Goal: Task Accomplishment & Management: Manage account settings

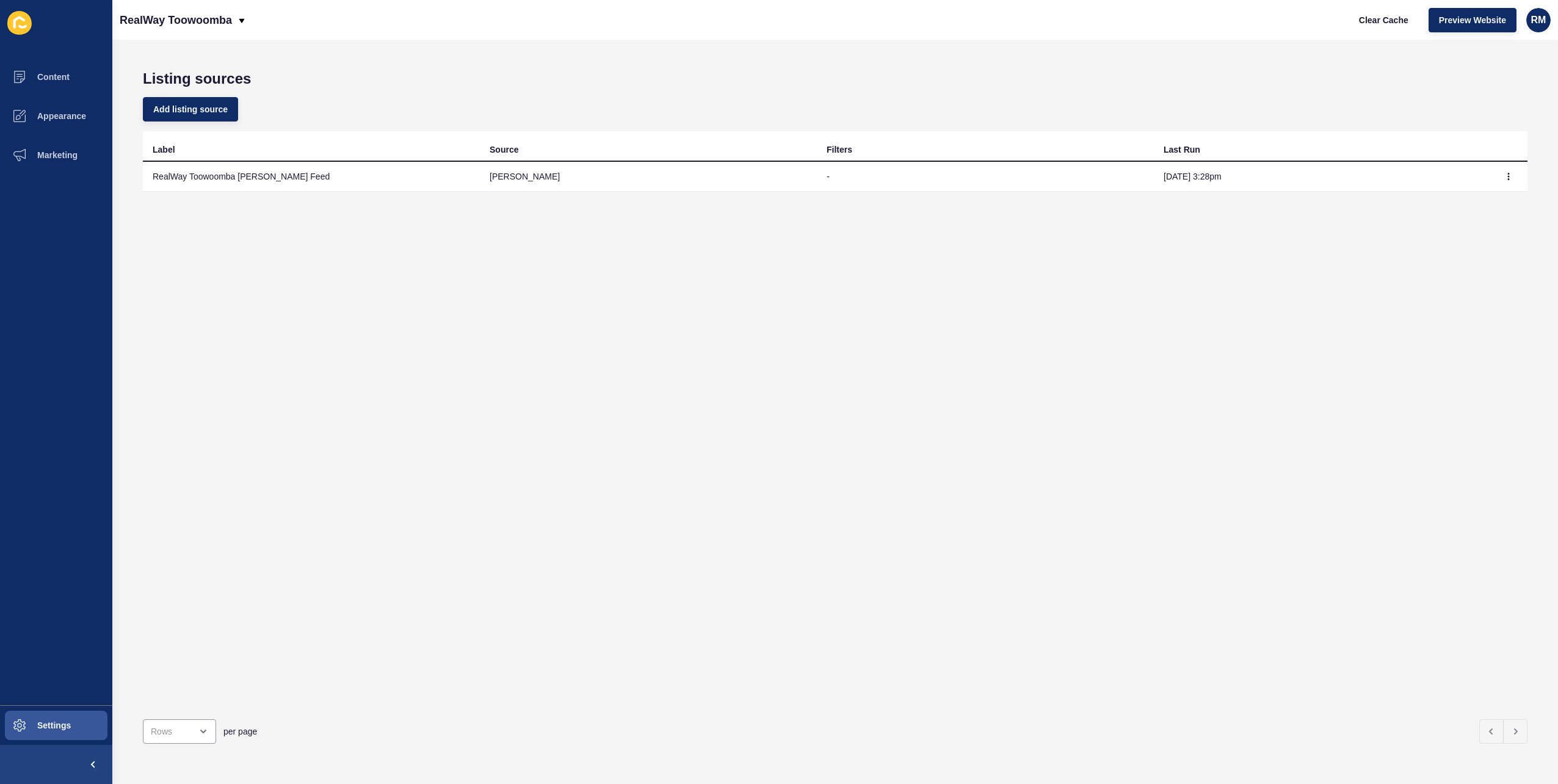
click at [567, 60] on div "Listing sources Add listing source Label Source Filters Last Run RealWay Toowoo…" at bounding box center [836, 412] width 1446 height 744
click at [682, 58] on div "Listing sources Add listing source Label Source Filters Last Run RealWay Toowoo…" at bounding box center [836, 412] width 1446 height 744
click at [1387, 14] on span "Clear Cache" at bounding box center [1384, 19] width 50 height 13
click at [235, 21] on div "RealWay Toowoomba" at bounding box center [183, 19] width 127 height 30
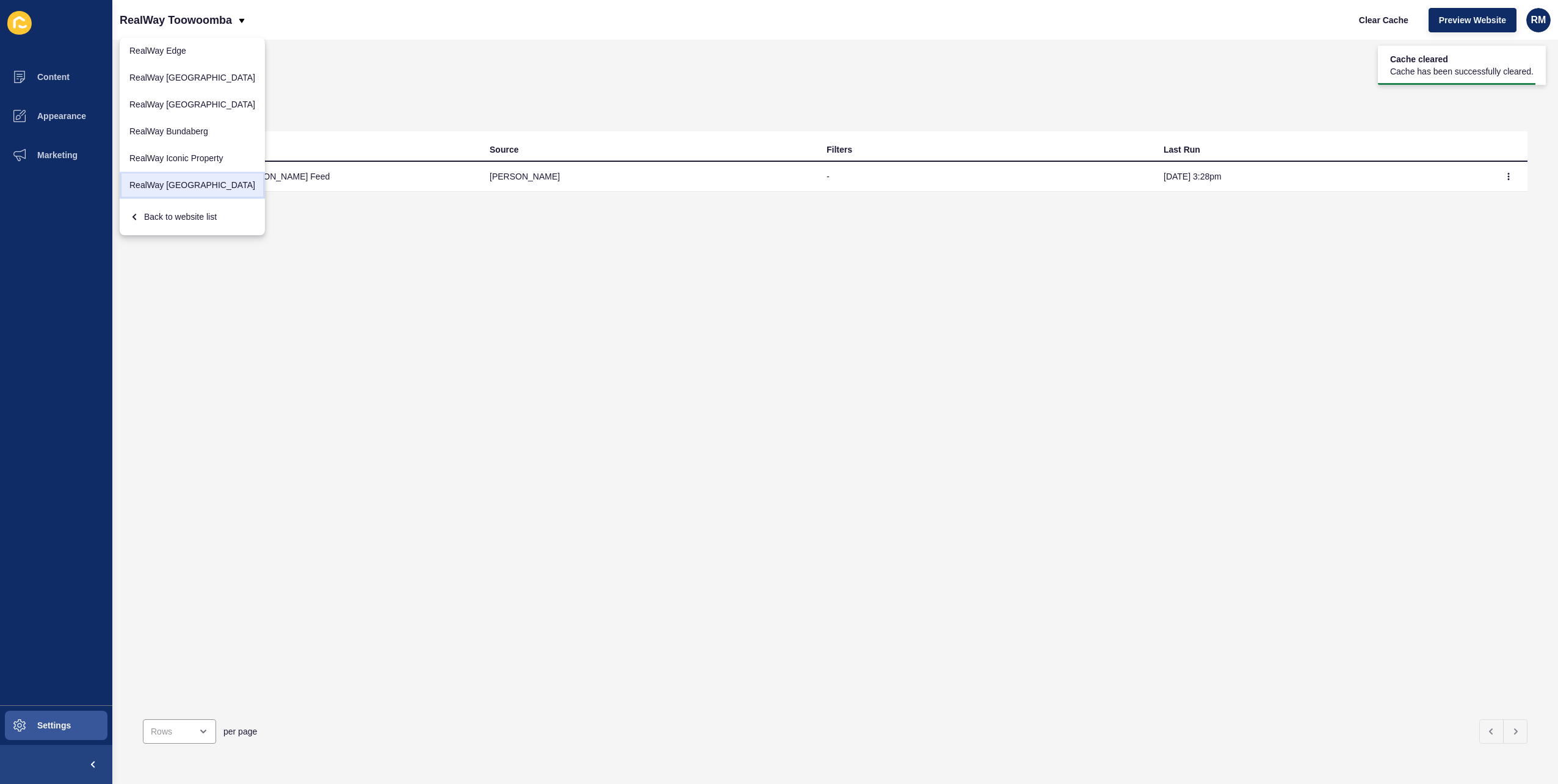
click at [195, 178] on link "RealWay [GEOGRAPHIC_DATA]" at bounding box center [192, 186] width 146 height 27
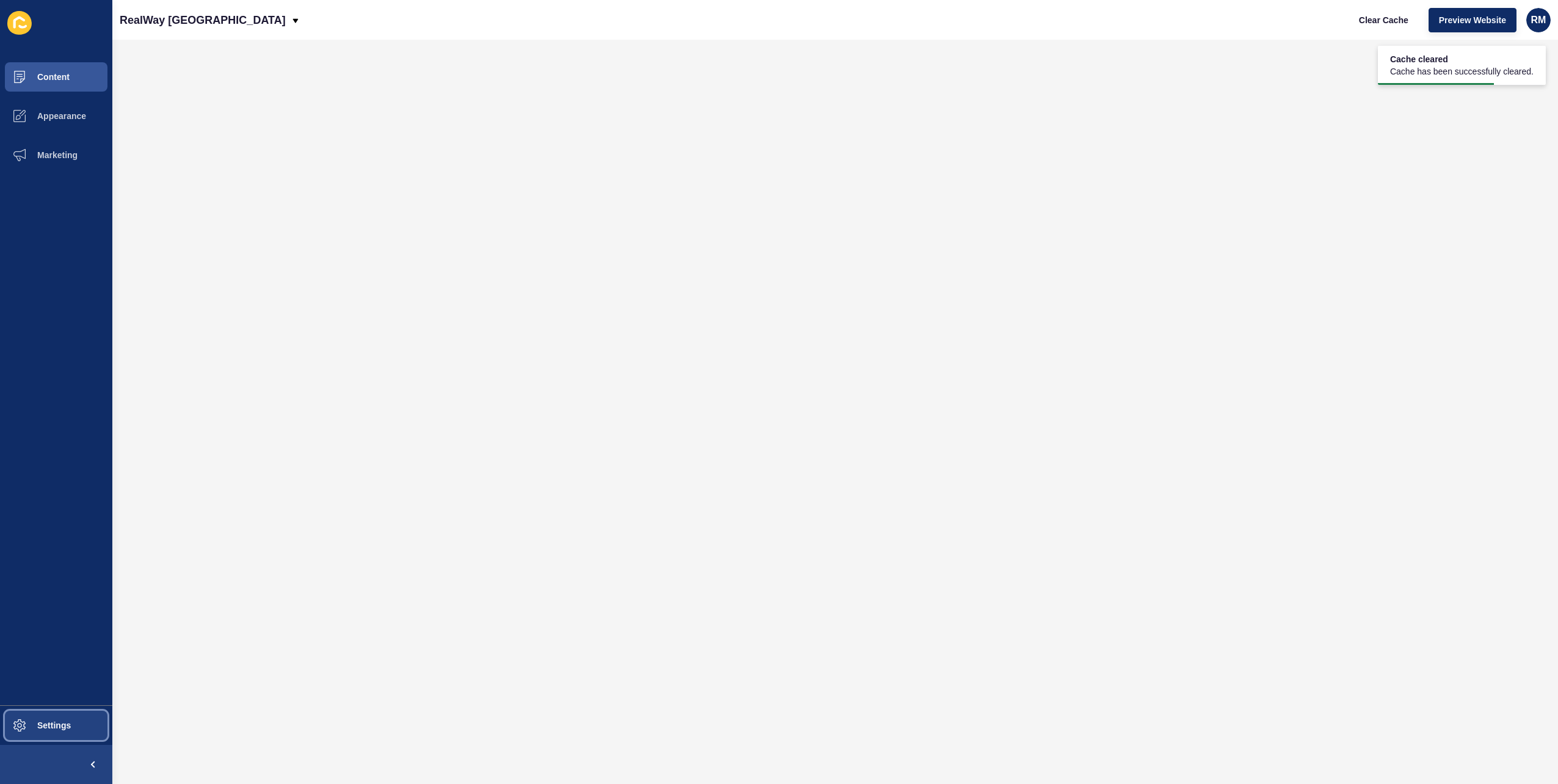
click at [44, 718] on button "Settings" at bounding box center [56, 725] width 113 height 39
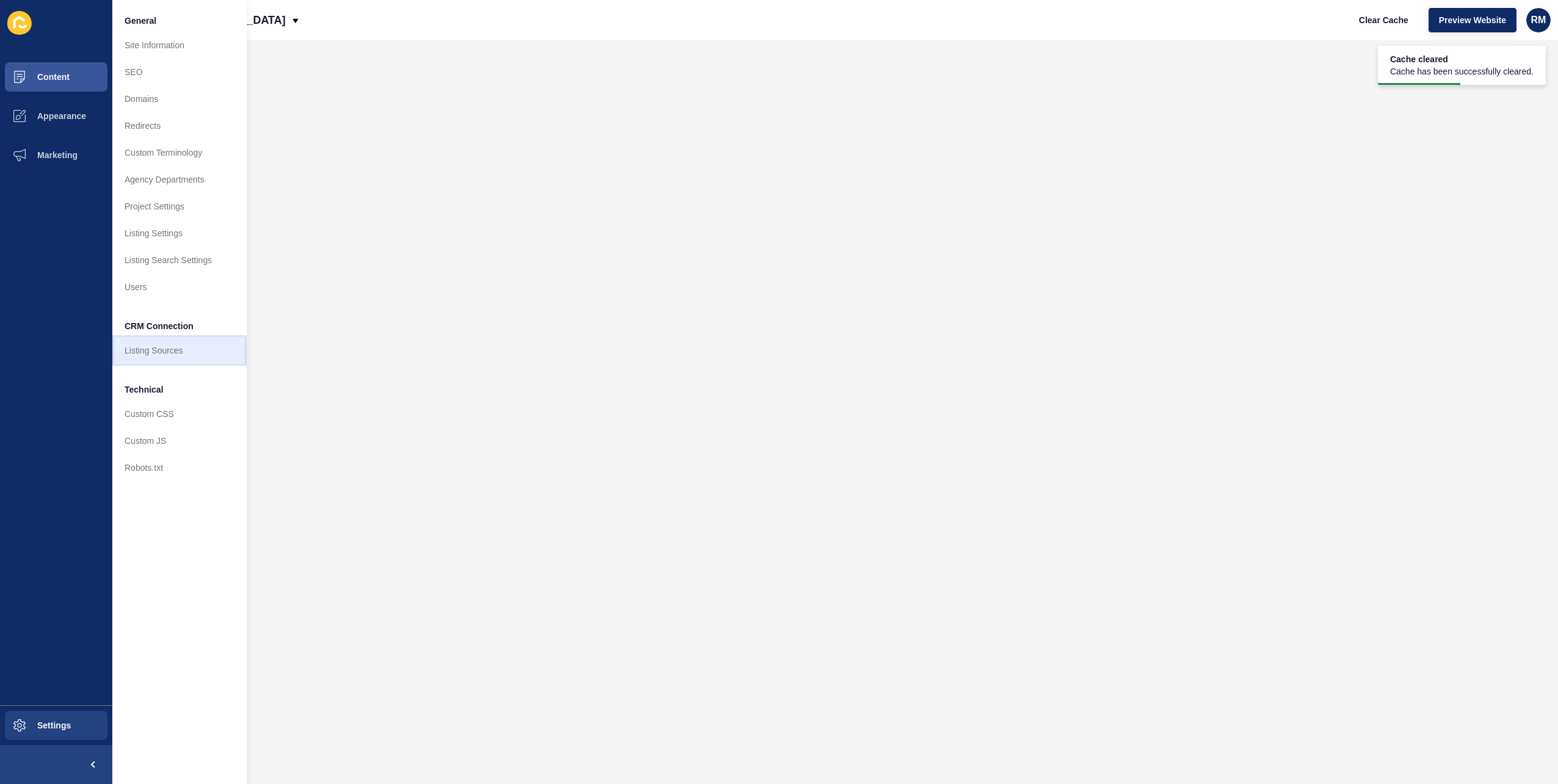
click at [191, 352] on link "Listing Sources" at bounding box center [180, 351] width 134 height 27
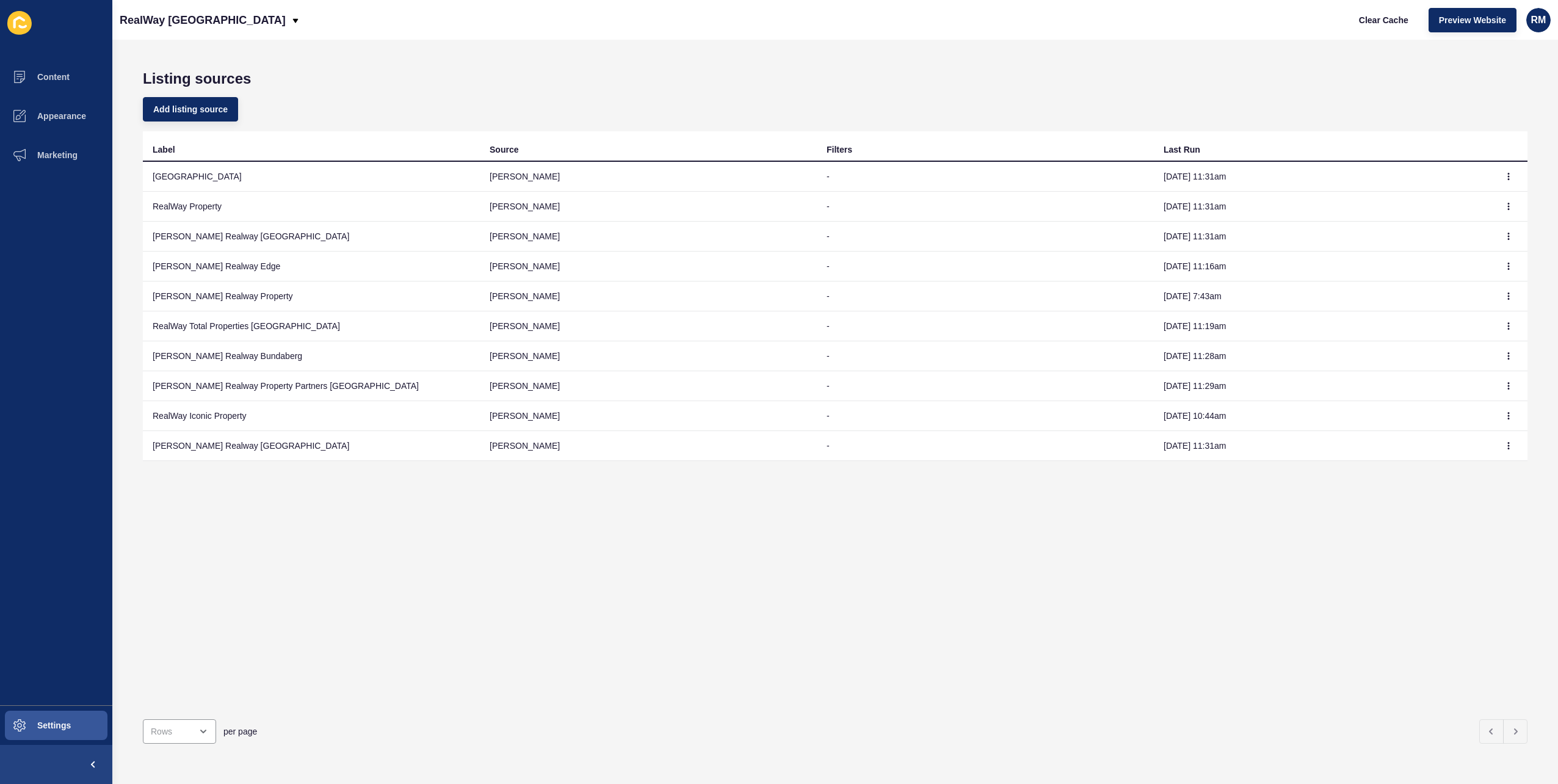
click at [510, 548] on div "Label Source Filters Last Run RealWay Lakes & Hill rex - Oct 15, 11:31am RealWa…" at bounding box center [835, 420] width 1385 height 578
click at [677, 95] on div "Add listing source" at bounding box center [835, 109] width 1385 height 44
click at [762, 103] on div "Add listing source" at bounding box center [835, 109] width 1385 height 44
click at [1504, 199] on button "button" at bounding box center [1508, 207] width 18 height 17
click at [1479, 221] on link "Sync now" at bounding box center [1466, 231] width 86 height 27
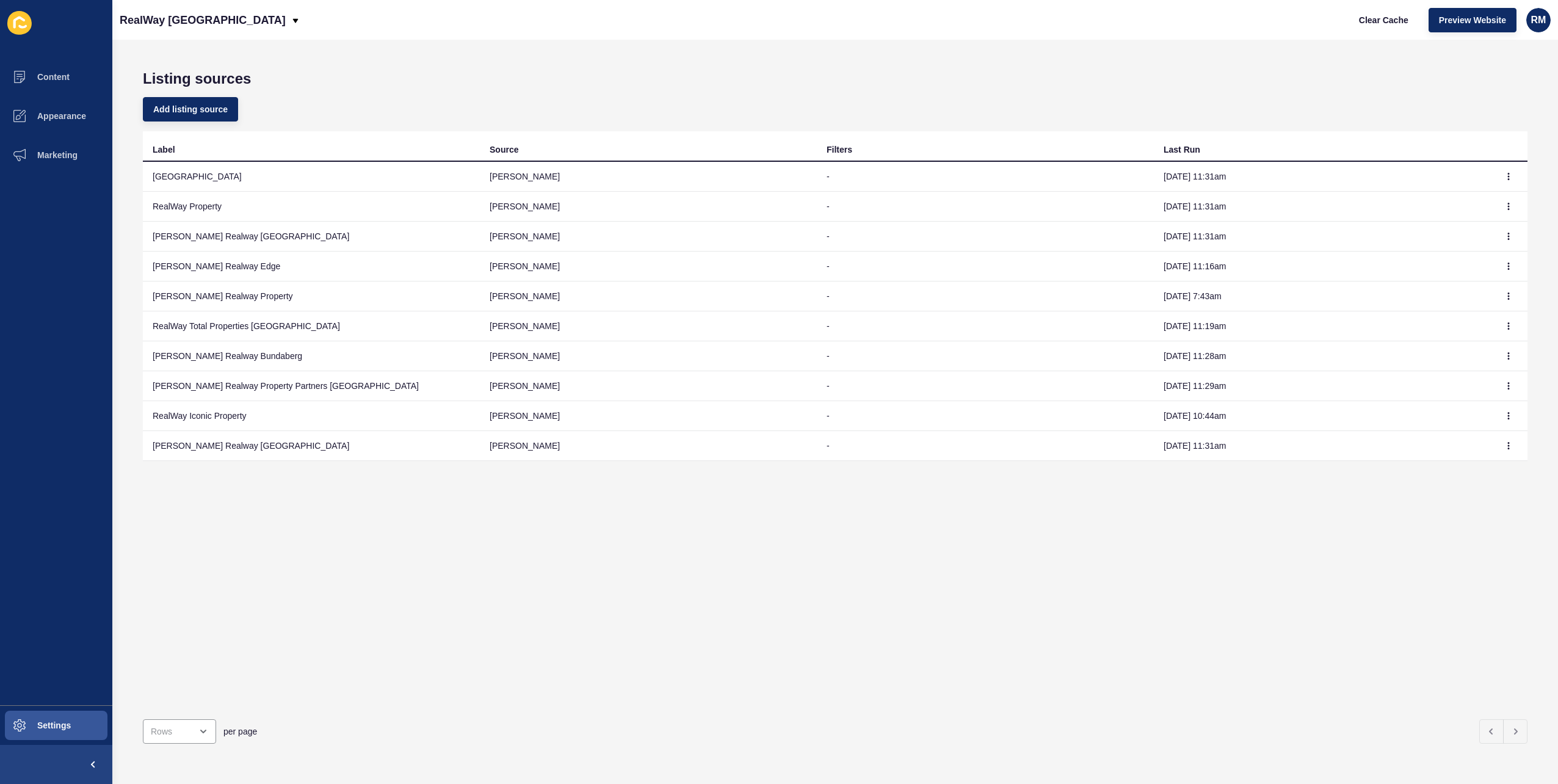
click at [1153, 81] on h1 "Listing sources" at bounding box center [835, 79] width 1385 height 17
click at [503, 79] on h1 "Listing sources" at bounding box center [835, 79] width 1385 height 17
drag, startPoint x: 1227, startPoint y: 201, endPoint x: 860, endPoint y: 181, distance: 367.5
click at [860, 181] on tbody "RealWay Lakes & [PERSON_NAME] - [DATE] 11:31am RealWay Property [PERSON_NAME] -…" at bounding box center [835, 311] width 1385 height 299
click at [860, 181] on td "-" at bounding box center [986, 176] width 337 height 30
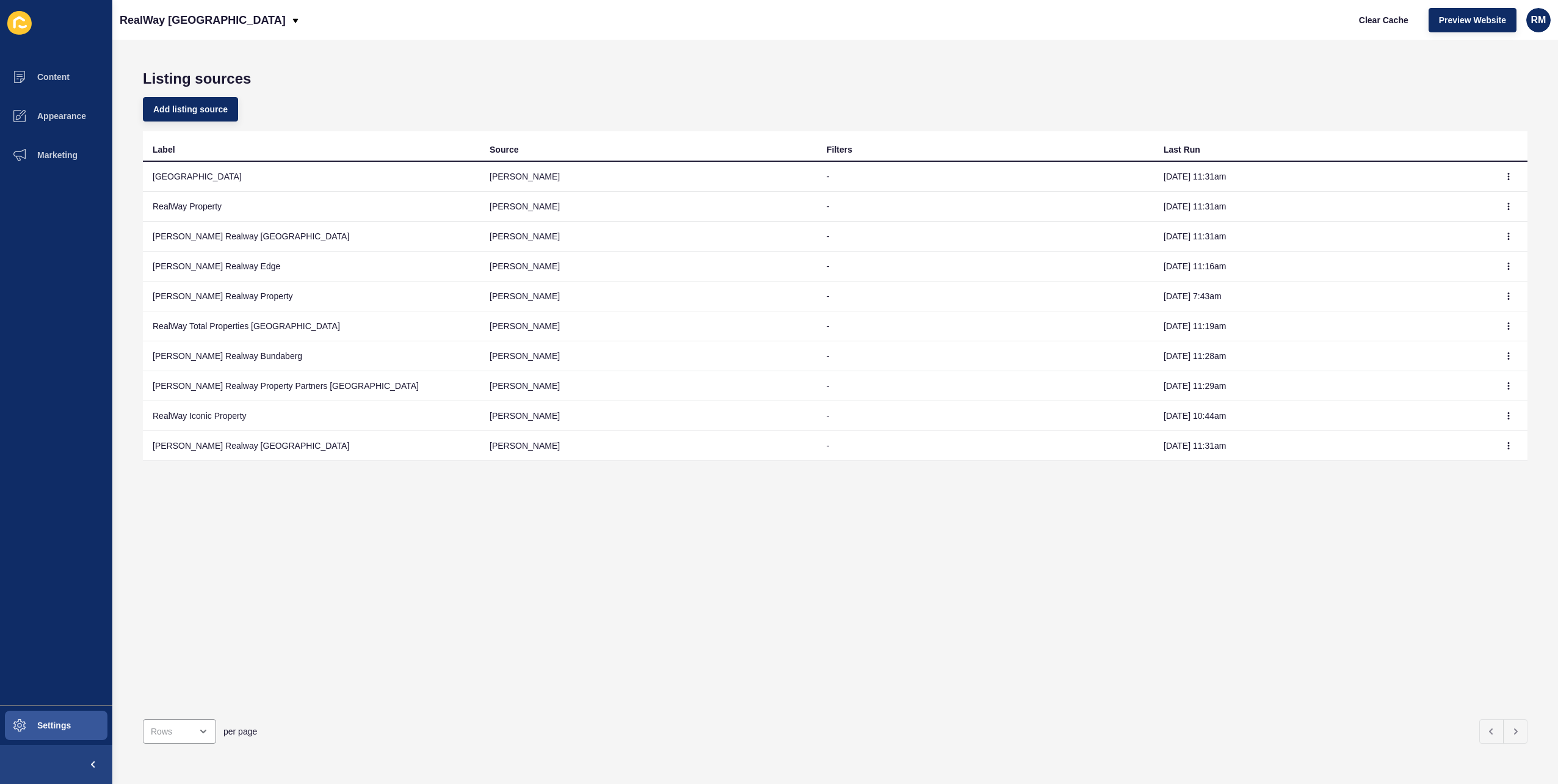
click at [881, 194] on td "-" at bounding box center [986, 206] width 337 height 30
click at [820, 40] on div "Listing sources Add listing source Label Source Filters Last Run RealWay Lakes …" at bounding box center [836, 412] width 1446 height 744
click at [728, 42] on div "Listing sources Add listing source Label Source Filters Last Run RealWay Lakes …" at bounding box center [836, 412] width 1446 height 744
click at [653, 58] on div "Listing sources Add listing source Label Source Filters Last Run RealWay Lakes …" at bounding box center [836, 412] width 1446 height 744
click at [511, 106] on div "Add listing source" at bounding box center [835, 109] width 1385 height 44
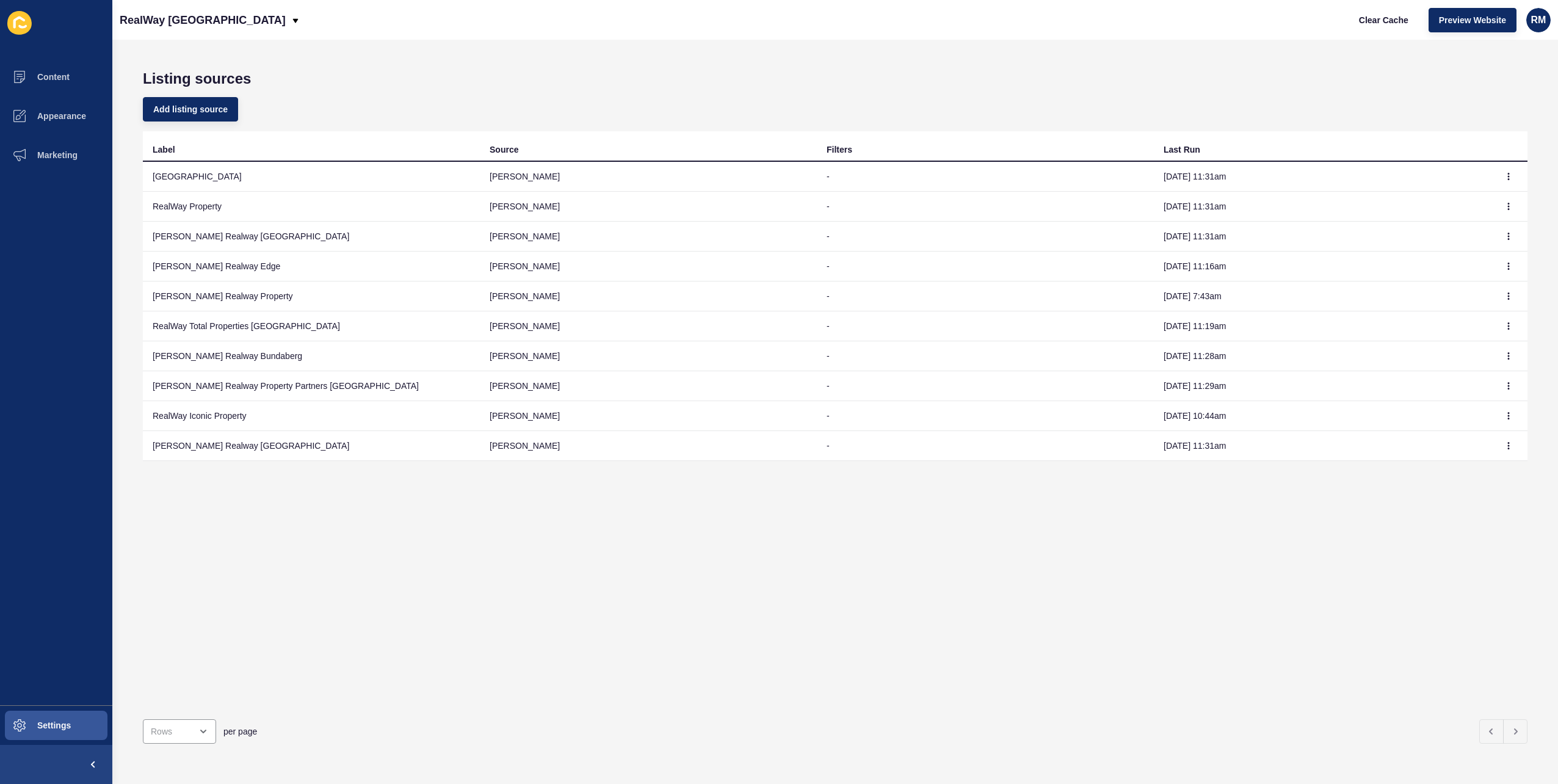
click at [822, 73] on h1 "Listing sources" at bounding box center [835, 79] width 1385 height 17
